Goal: Information Seeking & Learning: Learn about a topic

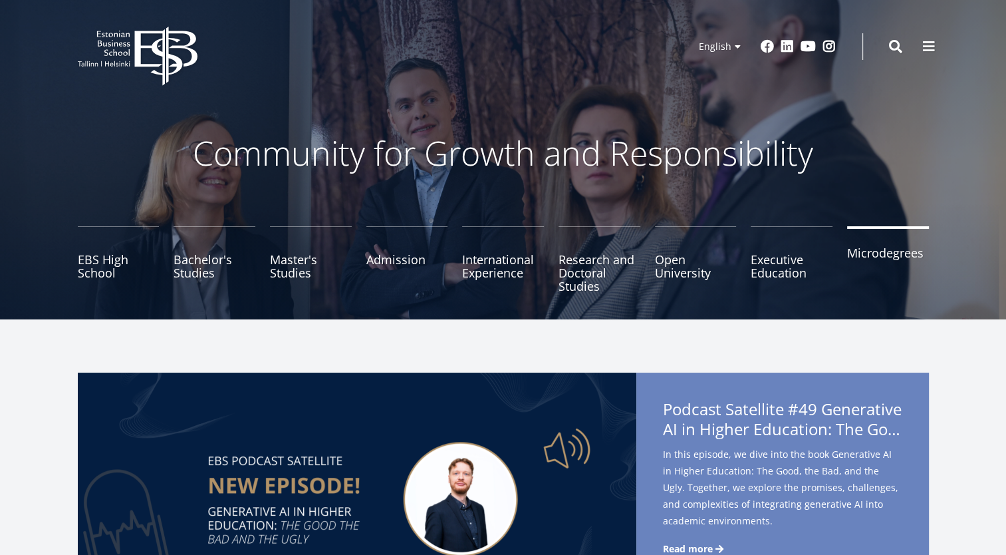
click at [893, 263] on link "Microdegrees" at bounding box center [888, 259] width 82 height 67
click at [189, 265] on link "Bachelor's Studies" at bounding box center [215, 259] width 82 height 67
click at [299, 257] on link "Master's Studies" at bounding box center [311, 259] width 82 height 67
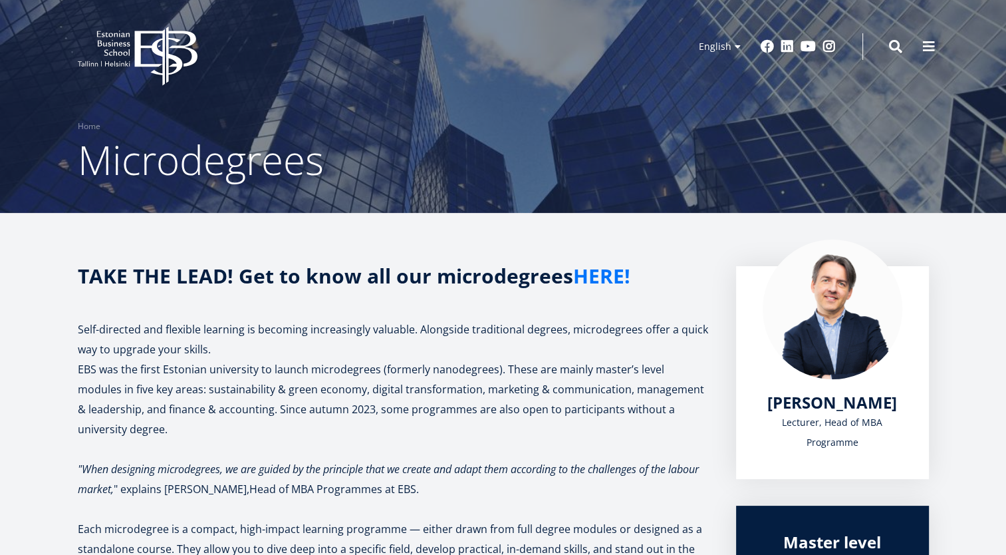
click at [596, 275] on link "HERE!" at bounding box center [601, 276] width 57 height 20
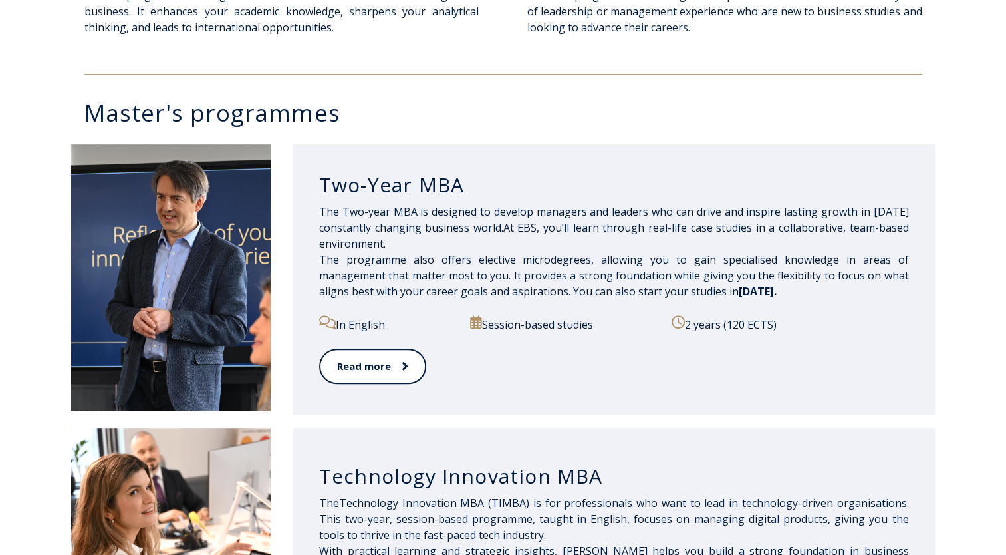
scroll to position [585, 0]
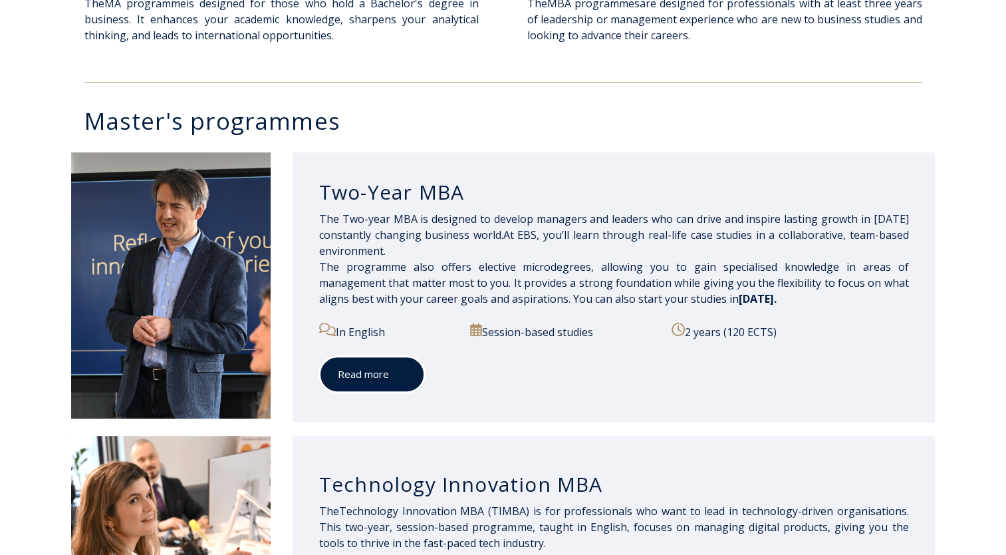
click at [352, 370] on link "Read more" at bounding box center [372, 374] width 106 height 37
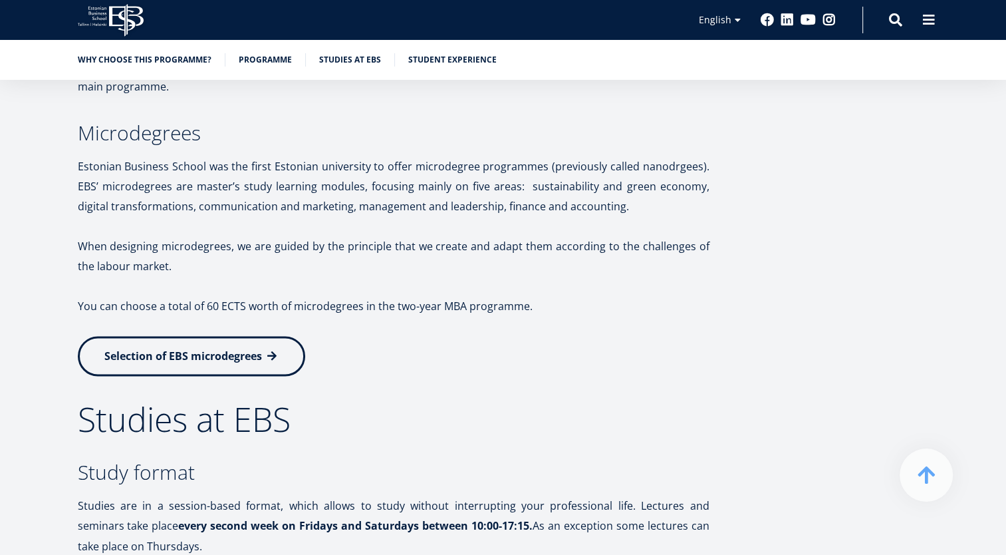
scroll to position [2022, 0]
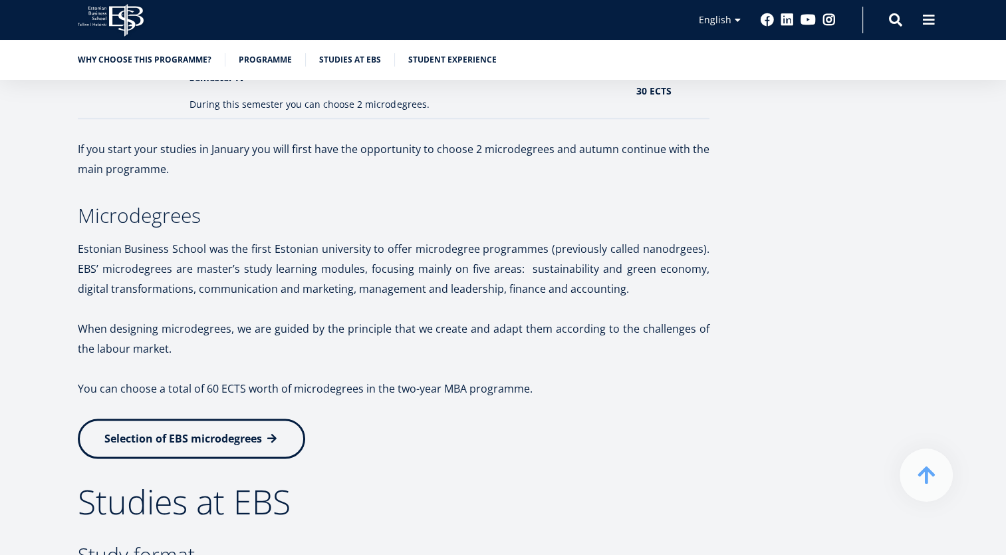
scroll to position [1888, 0]
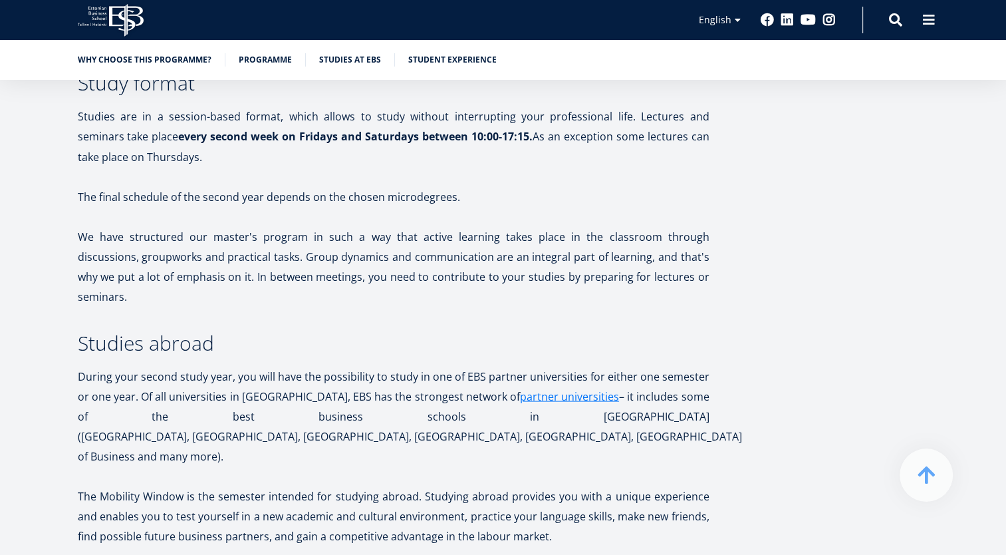
scroll to position [2367, 0]
click at [523, 386] on link "partner universities" at bounding box center [569, 396] width 99 height 20
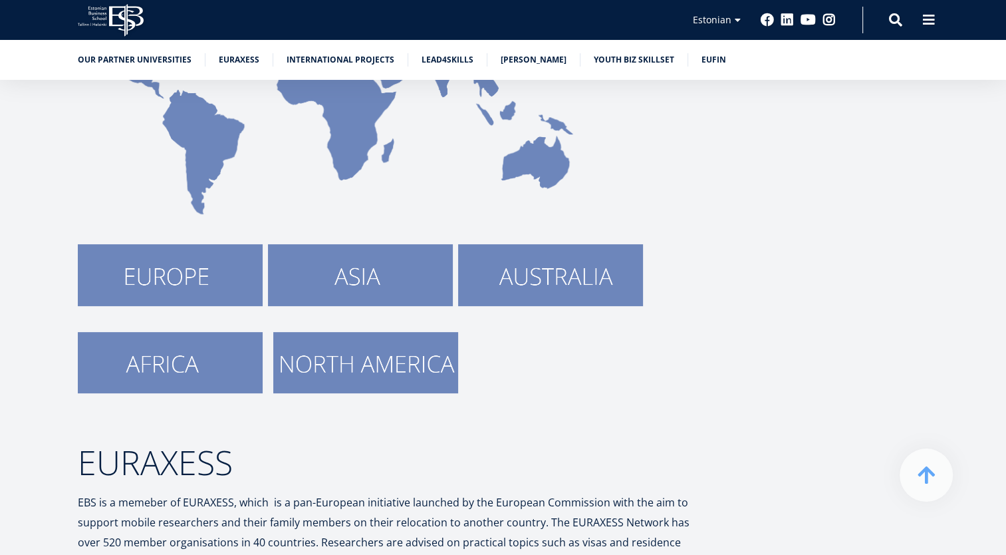
scroll to position [394, 0]
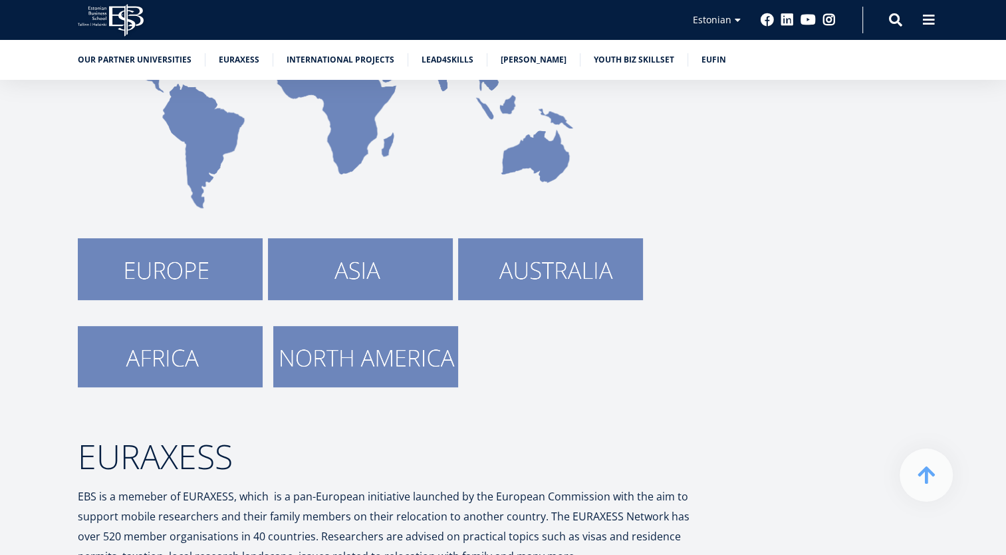
click at [174, 254] on img at bounding box center [170, 268] width 185 height 61
